Goal: Communication & Community: Answer question/provide support

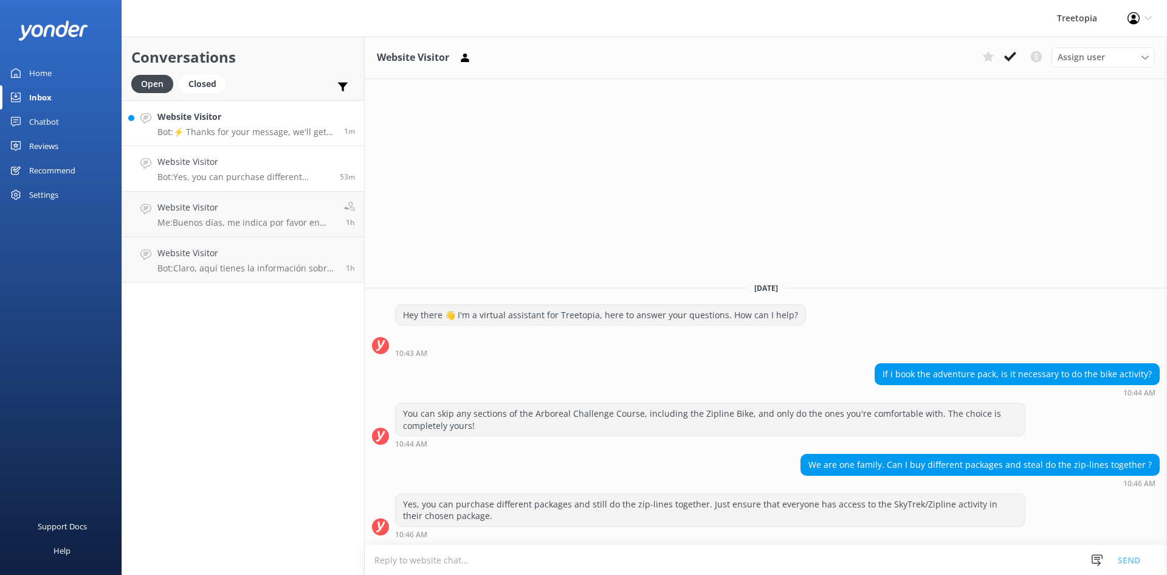
click at [220, 136] on p "Bot: ⚡ Thanks for your message, we'll get back to you as soon as we can. You're…" at bounding box center [246, 131] width 178 height 11
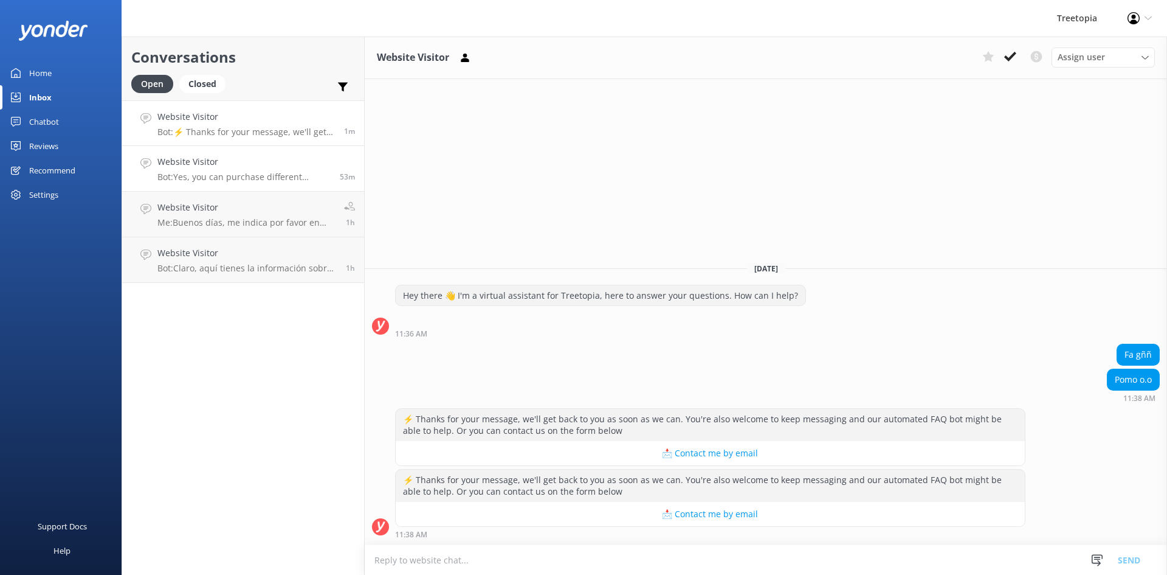
click at [239, 180] on p "Bot: Yes, you can purchase different packages and still do the zip-lines togeth…" at bounding box center [243, 176] width 173 height 11
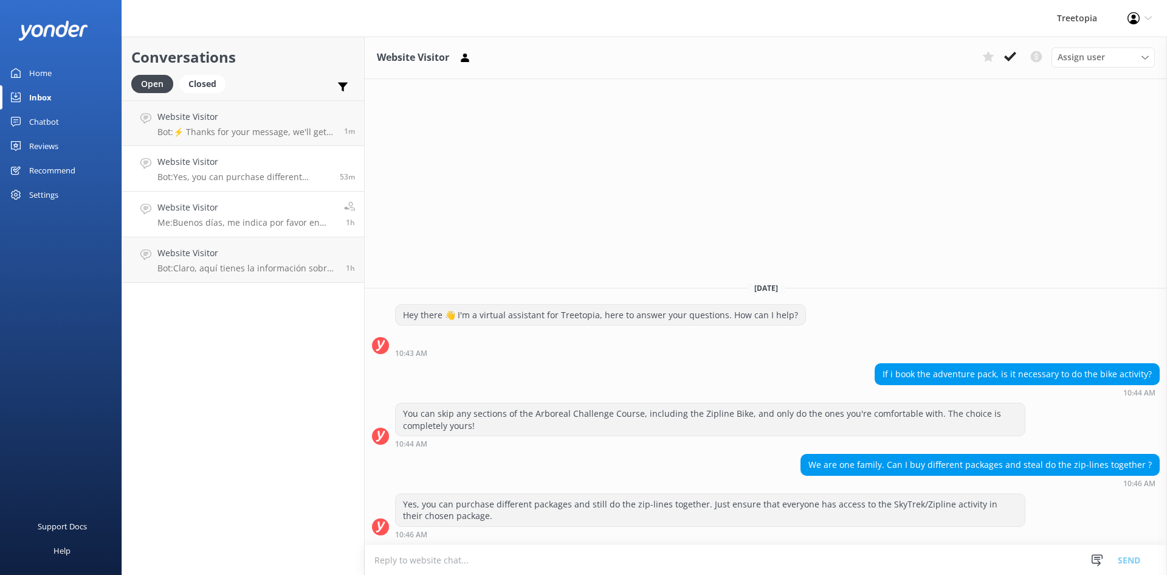
click at [250, 204] on h4 "Website Visitor" at bounding box center [246, 207] width 178 height 13
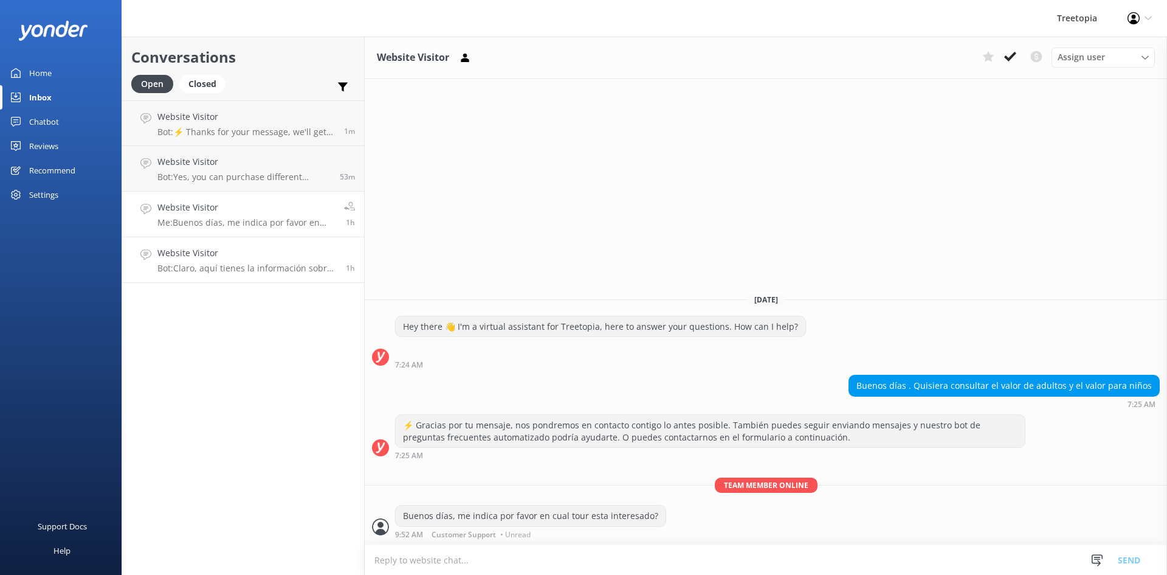
click at [260, 262] on div "Website Visitor Bot: Claro, aquí tienes la información sobre el Canopy y los pu…" at bounding box center [246, 259] width 179 height 27
